Goal: Task Accomplishment & Management: Use online tool/utility

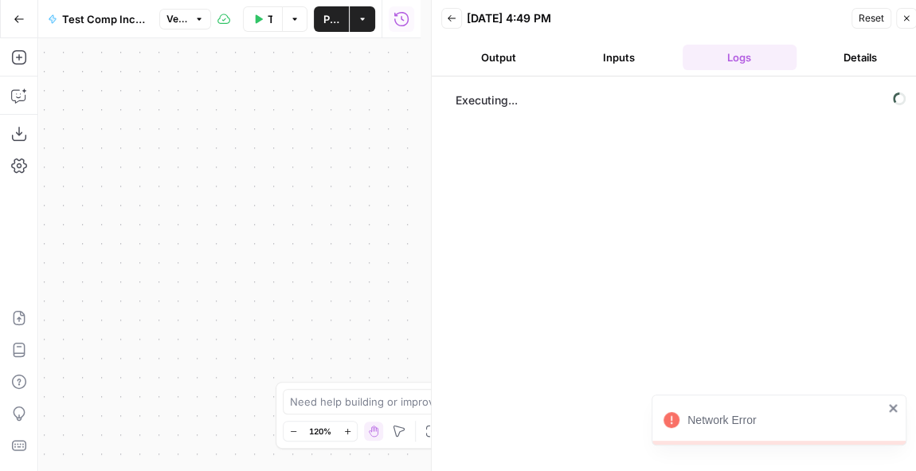
click at [897, 405] on icon "close" at bounding box center [893, 407] width 11 height 13
drag, startPoint x: 317, startPoint y: 129, endPoint x: 59, endPoint y: 186, distance: 264.1
click at [59, 186] on div "Workflow Set Inputs Inputs LLM · Deep Research (O3) Prompt LLM Step 1 End Output" at bounding box center [229, 254] width 382 height 432
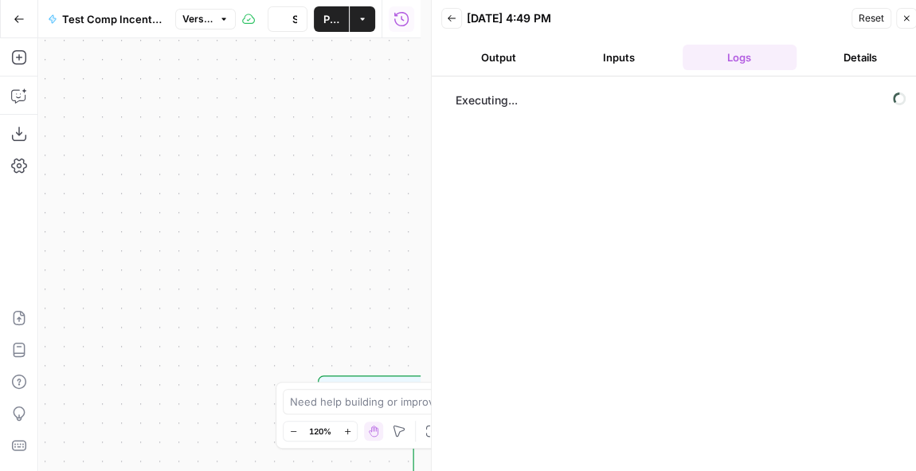
drag, startPoint x: 328, startPoint y: 216, endPoint x: 112, endPoint y: 252, distance: 218.9
click at [112, 252] on div "Workflow Set Inputs Inputs LLM · Deep Research (O3) Prompt LLM Step 1 End Output" at bounding box center [229, 254] width 382 height 432
drag, startPoint x: 301, startPoint y: 195, endPoint x: 107, endPoint y: 116, distance: 208.9
click at [107, 116] on div "Workflow Set Inputs Inputs LLM · Deep Research (O3) Prompt LLM Step 1 End Output" at bounding box center [229, 254] width 382 height 432
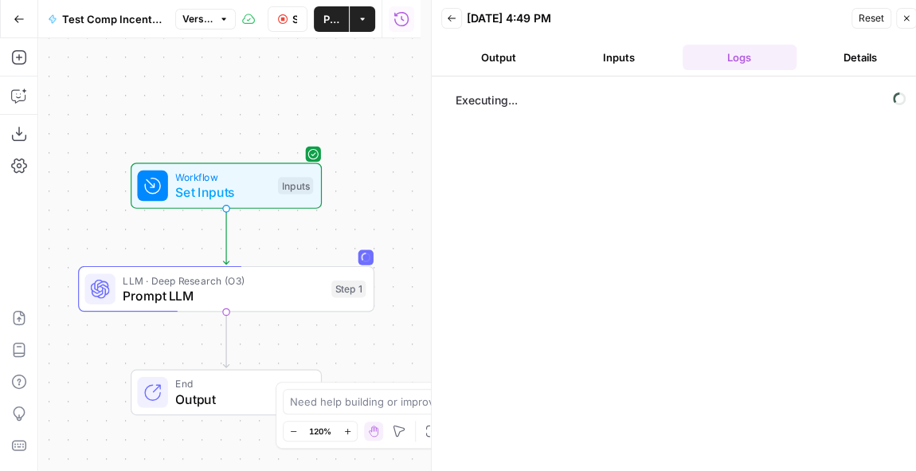
drag, startPoint x: 211, startPoint y: 220, endPoint x: 287, endPoint y: 77, distance: 161.7
click at [287, 77] on div "Workflow Set Inputs Inputs LLM · Deep Research (O3) Prompt LLM Step 1 End Output" at bounding box center [229, 254] width 382 height 432
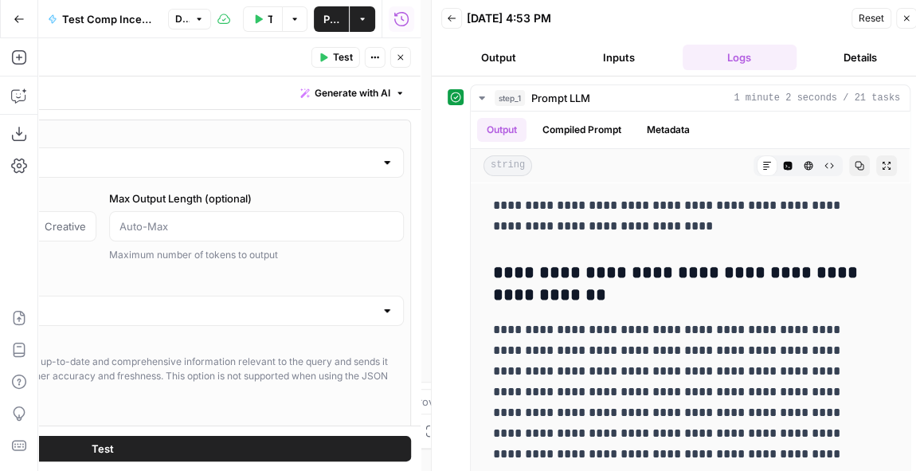
scroll to position [5239, 0]
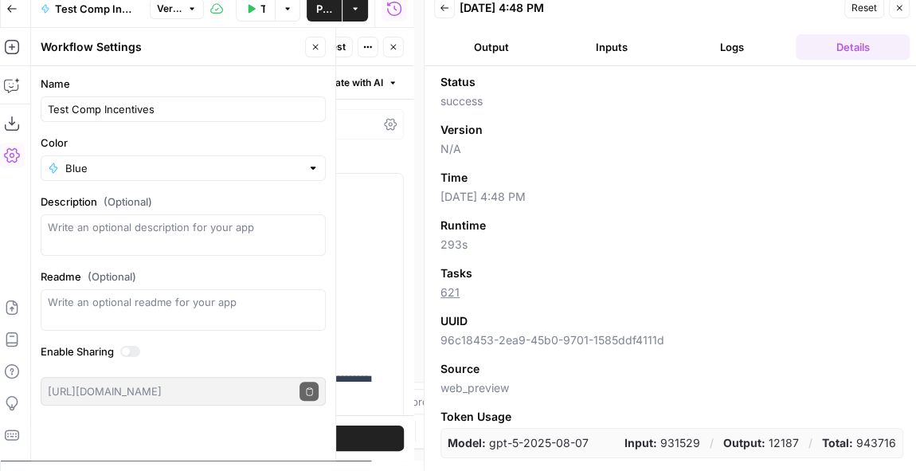
scroll to position [10, 7]
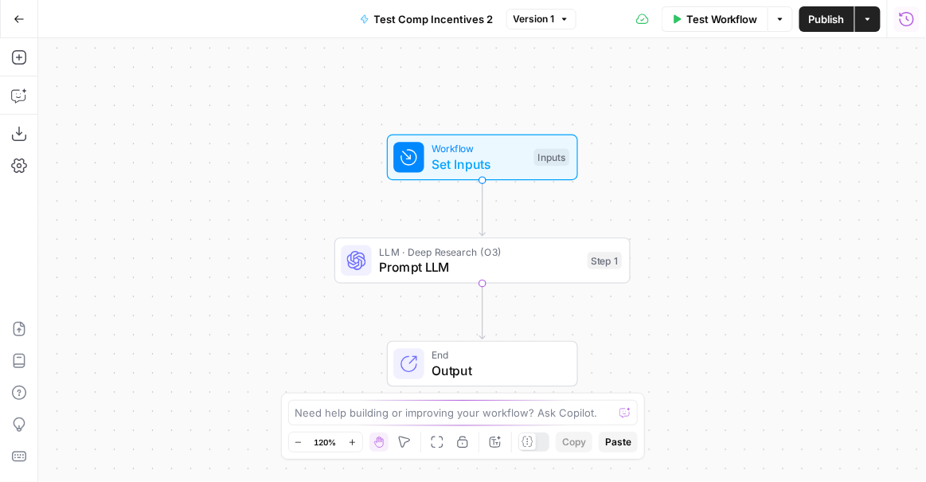
click at [909, 25] on icon "button" at bounding box center [907, 18] width 14 height 14
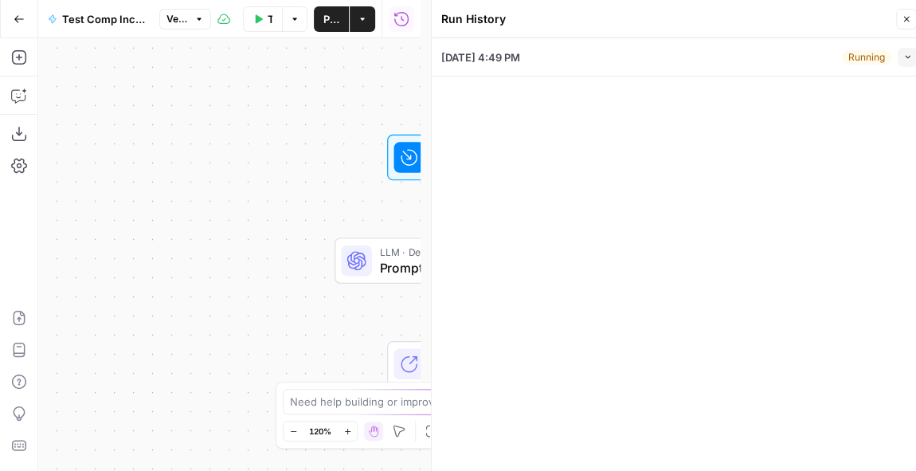
click at [907, 63] on button "Collapse" at bounding box center [906, 57] width 19 height 19
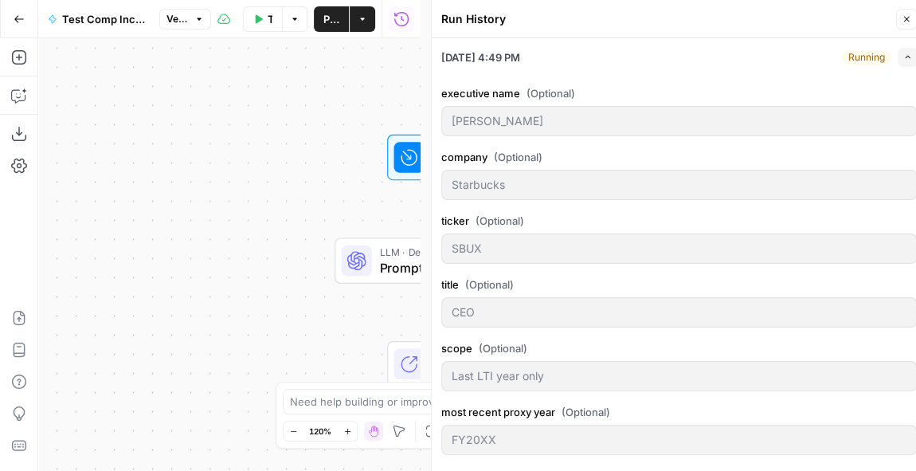
scroll to position [272, 0]
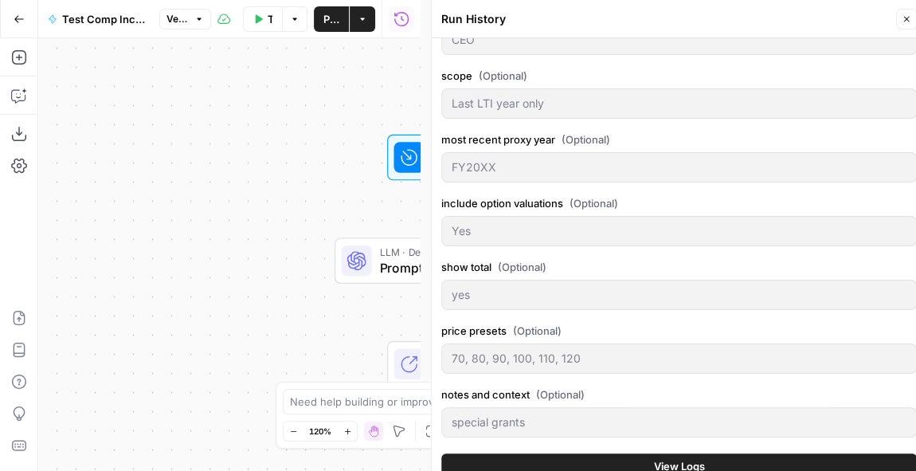
click at [727, 453] on button "View Logs" at bounding box center [678, 465] width 475 height 25
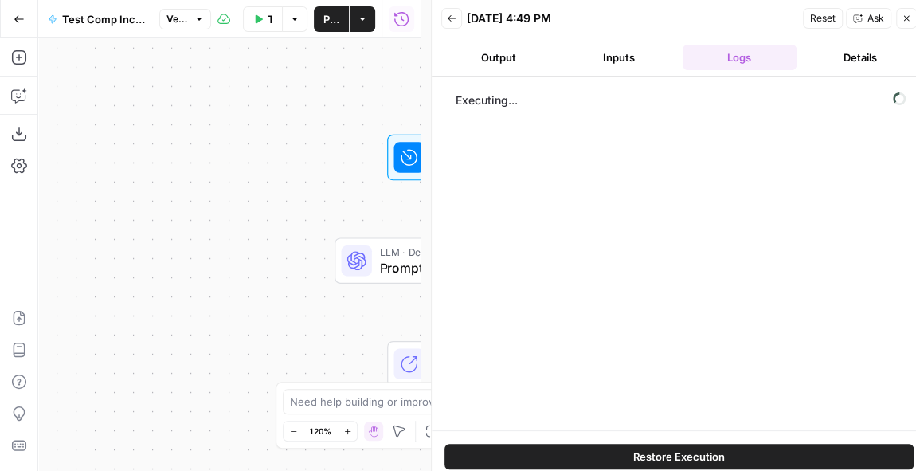
click at [819, 21] on span "Reset" at bounding box center [822, 18] width 25 height 14
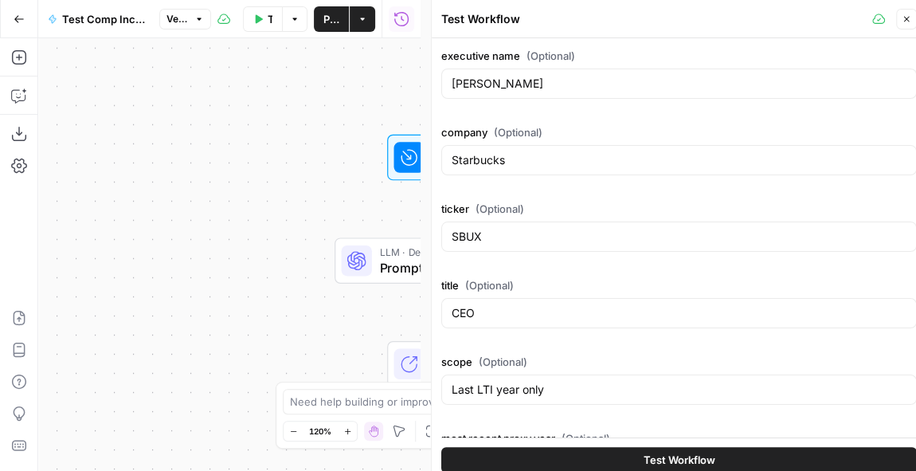
click at [408, 23] on icon "button" at bounding box center [401, 19] width 16 height 16
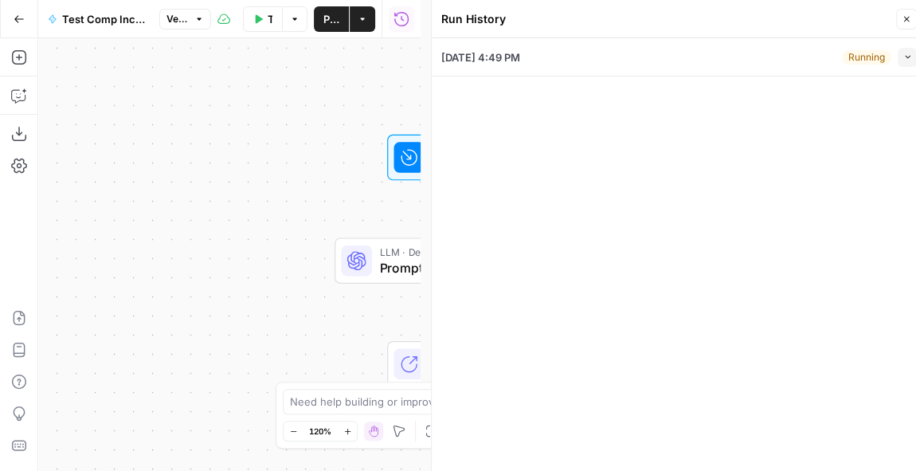
click at [913, 55] on button "Collapse" at bounding box center [906, 57] width 19 height 19
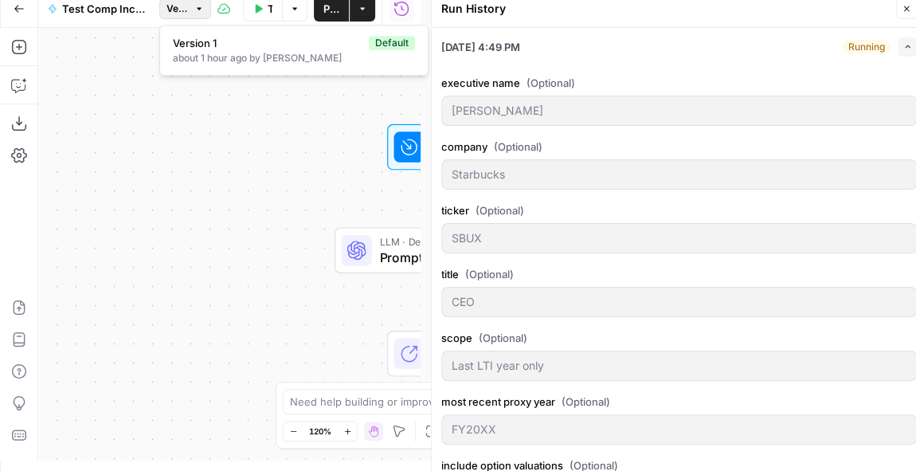
click at [194, 14] on button "Version 1" at bounding box center [185, 8] width 53 height 21
click at [401, 18] on button "Run History" at bounding box center [401, 8] width 25 height 25
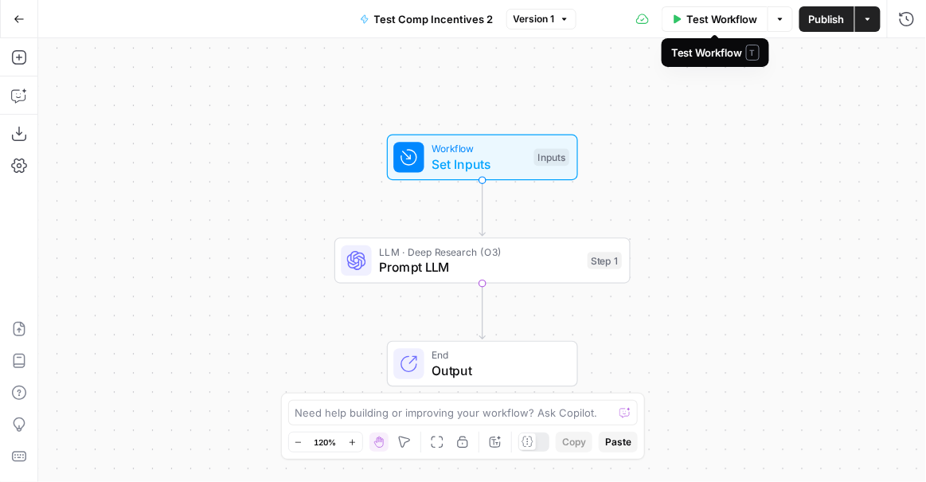
click at [777, 21] on icon "button" at bounding box center [781, 19] width 10 height 10
click at [722, 14] on span "Test Workflow" at bounding box center [722, 19] width 72 height 16
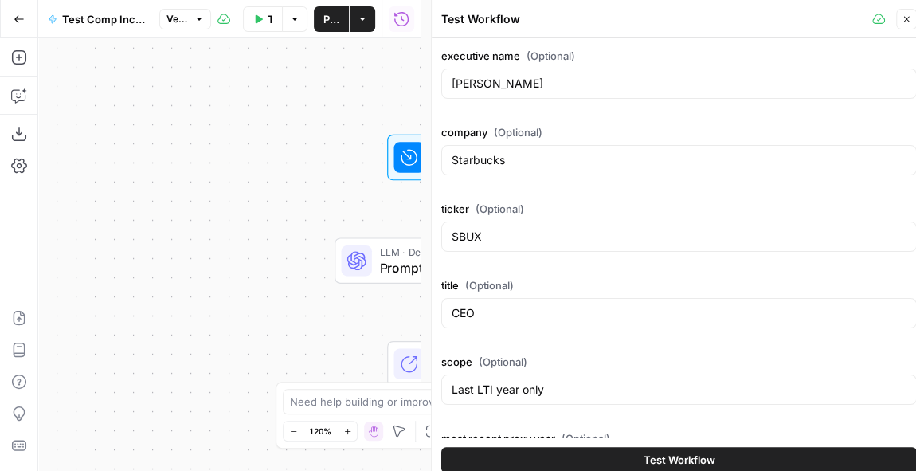
click at [905, 18] on icon "button" at bounding box center [907, 20] width 6 height 6
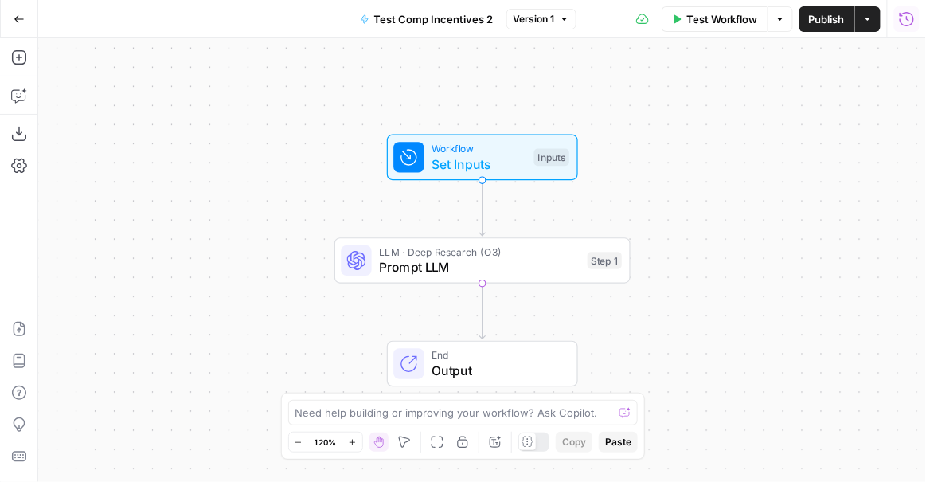
click at [905, 18] on icon "button" at bounding box center [907, 19] width 16 height 16
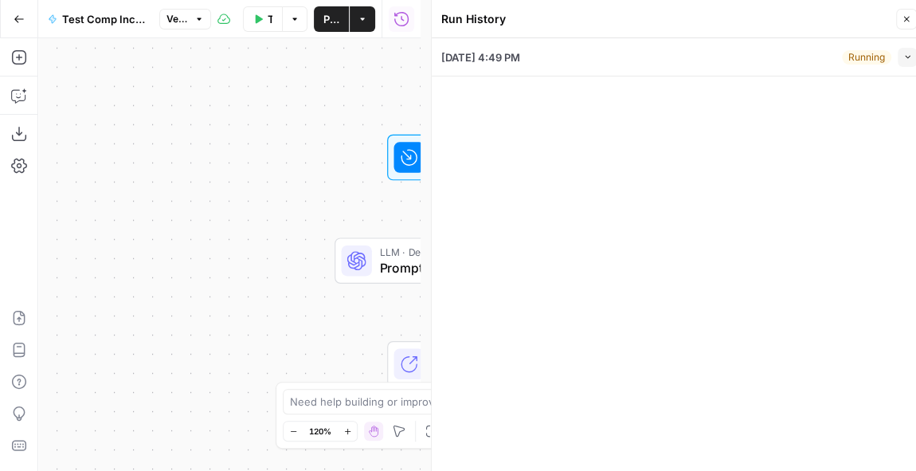
click at [911, 62] on button "Collapse" at bounding box center [906, 57] width 19 height 19
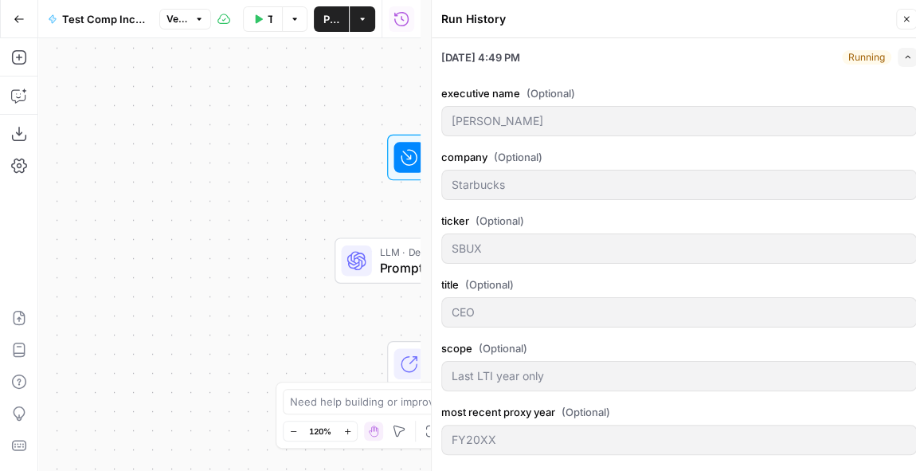
click at [908, 19] on icon "button" at bounding box center [906, 19] width 10 height 10
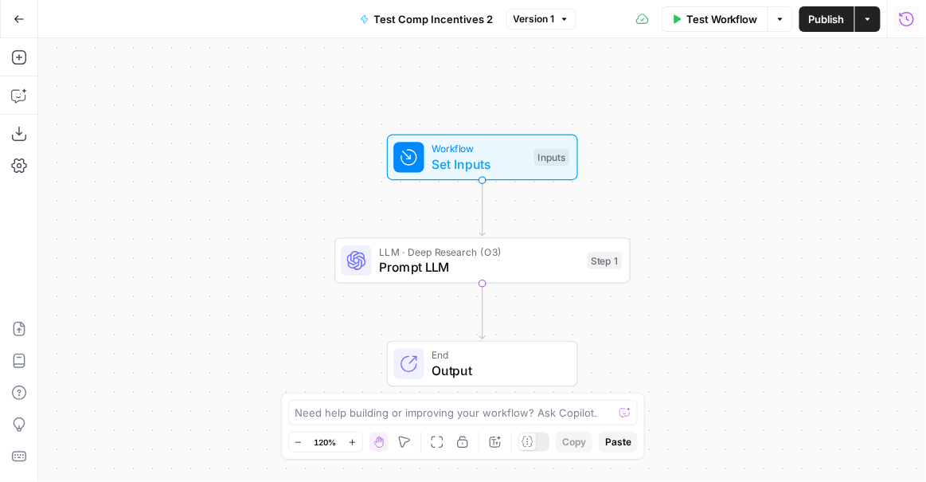
click at [907, 26] on icon "button" at bounding box center [907, 19] width 16 height 16
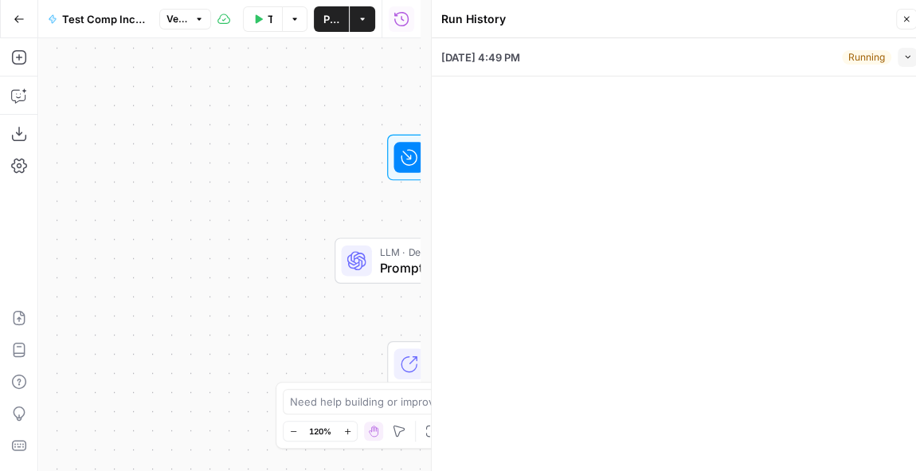
click at [400, 20] on icon "button" at bounding box center [401, 19] width 16 height 16
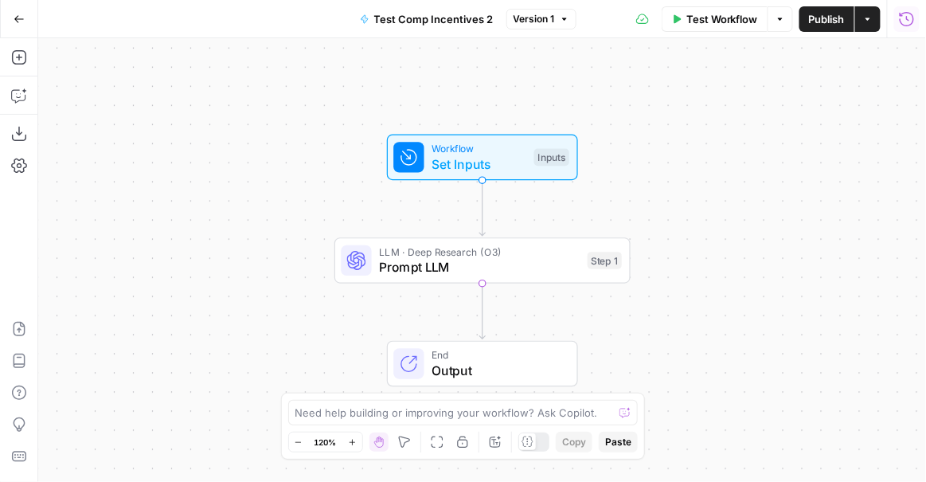
click at [905, 15] on icon "button" at bounding box center [907, 19] width 16 height 16
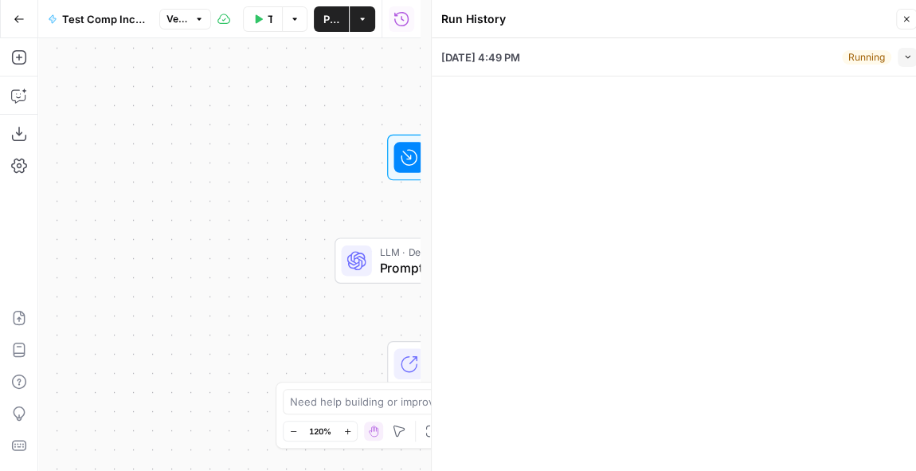
scroll to position [10, 0]
